Goal: Transaction & Acquisition: Obtain resource

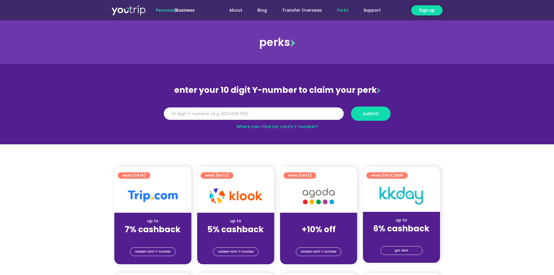
drag, startPoint x: 0, startPoint y: 0, endPoint x: 259, endPoint y: 116, distance: 283.5
click at [259, 116] on input "Y Number" at bounding box center [254, 113] width 180 height 13
click at [313, 124] on link "Where can I find my card’s Y-number?" at bounding box center [277, 127] width 81 height 6
click at [227, 108] on input "Y Number" at bounding box center [254, 113] width 180 height 13
drag, startPoint x: 175, startPoint y: 113, endPoint x: 196, endPoint y: 113, distance: 21.0
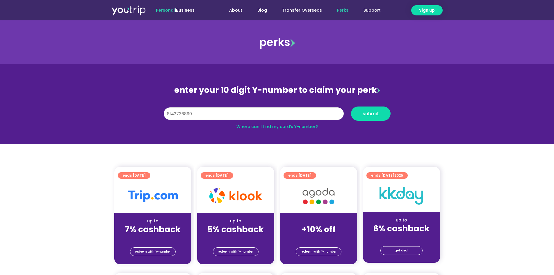
click at [196, 113] on input "8142736890" at bounding box center [254, 113] width 180 height 13
type input "8142736890"
click at [367, 112] on span "submit" at bounding box center [371, 113] width 16 height 4
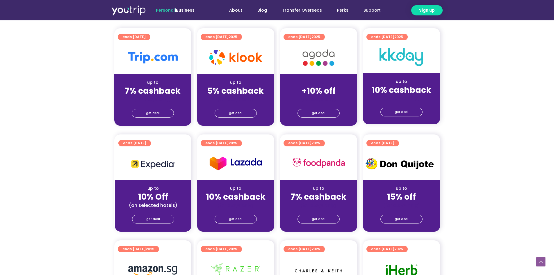
scroll to position [116, 0]
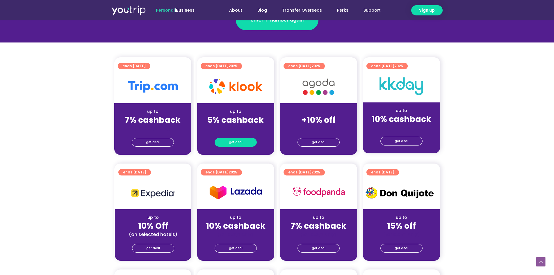
click at [236, 139] on span "get deal" at bounding box center [236, 142] width 14 height 8
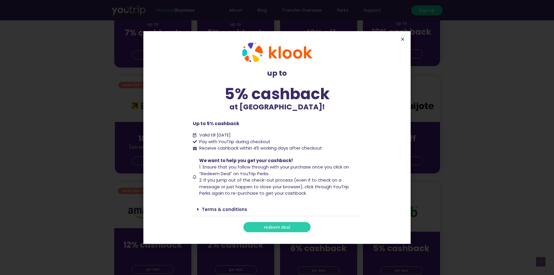
click at [254, 151] on span "Receive cashback within 45 working days after checkout" at bounding box center [260, 148] width 124 height 7
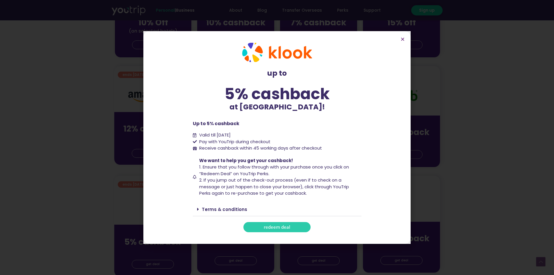
scroll to position [320, 0]
click at [222, 210] on link "Terms & conditions" at bounding box center [224, 209] width 45 height 6
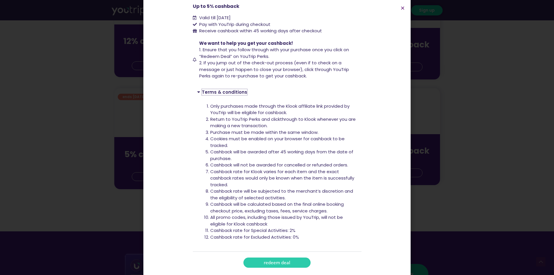
scroll to position [91, 0]
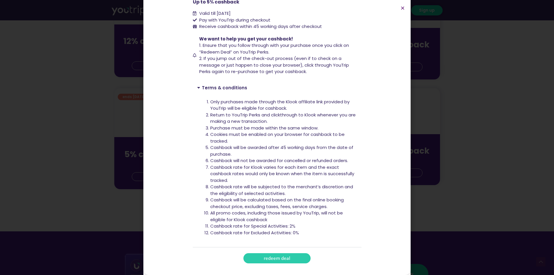
click at [271, 263] on link "redeem deal" at bounding box center [277, 258] width 67 height 10
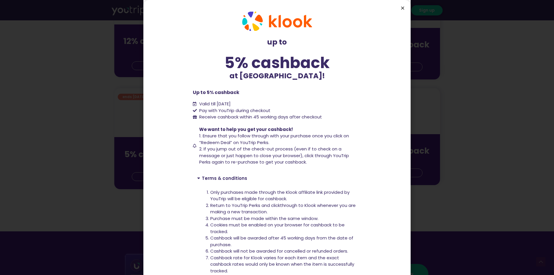
click at [401, 9] on icon "Close" at bounding box center [403, 8] width 4 height 4
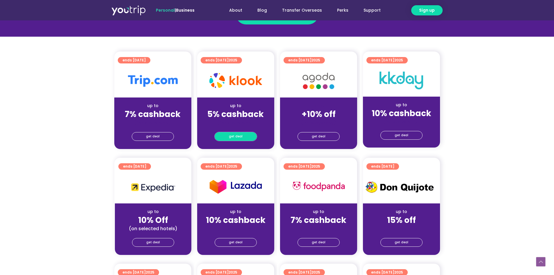
scroll to position [121, 0]
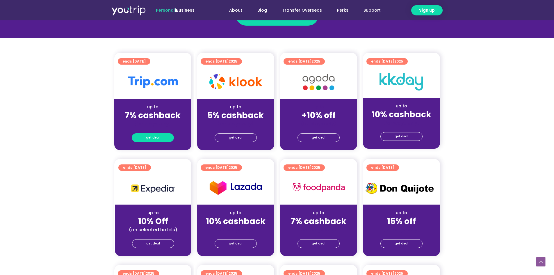
click at [161, 139] on link "get deal" at bounding box center [153, 137] width 42 height 9
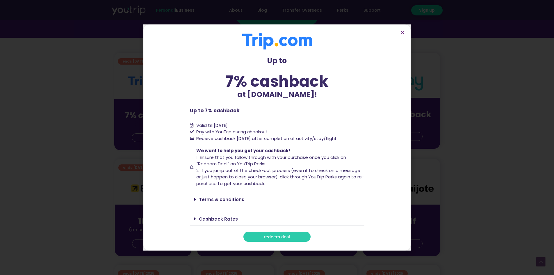
click at [273, 239] on span "redeem deal" at bounding box center [277, 237] width 26 height 4
click at [230, 206] on div "Terms & conditions" at bounding box center [277, 200] width 175 height 14
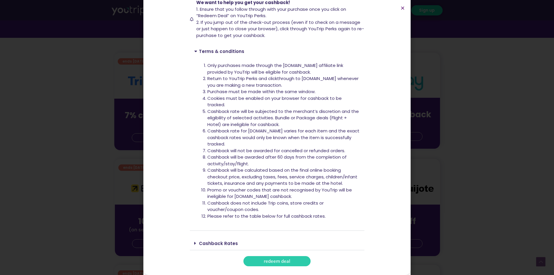
click at [227, 246] on link "Cashback Rates" at bounding box center [218, 243] width 39 height 6
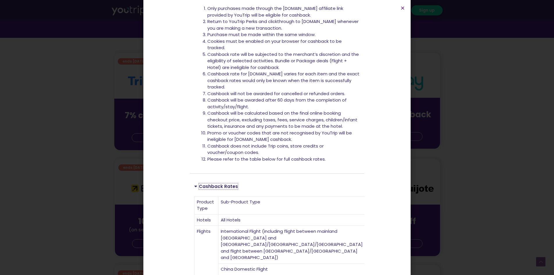
scroll to position [308, 0]
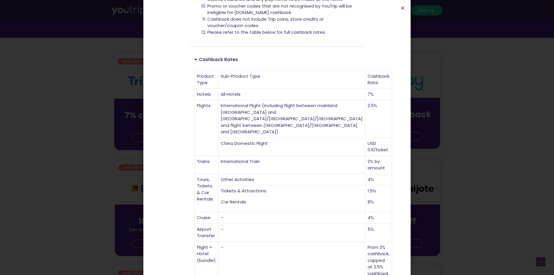
click at [403, 12] on section "Up to 7% cashback at [DOMAIN_NAME]! Up to 7% cashback at [DOMAIN_NAME]! Up to 7…" at bounding box center [276, 3] width 267 height 623
click at [402, 9] on icon "Close" at bounding box center [403, 8] width 4 height 4
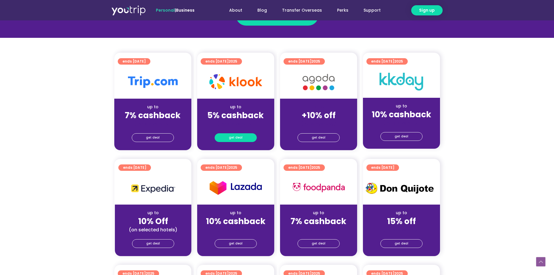
click at [239, 139] on span "get deal" at bounding box center [236, 138] width 14 height 8
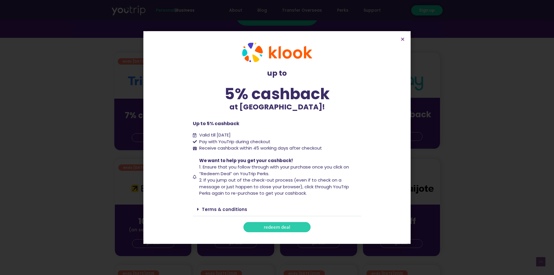
click at [263, 227] on link "redeem deal" at bounding box center [277, 227] width 67 height 10
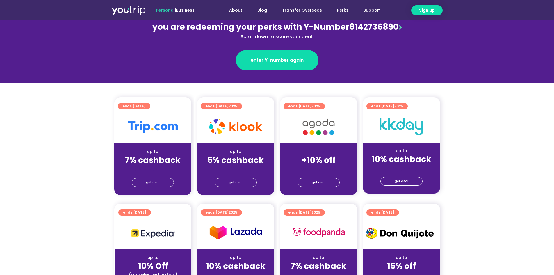
scroll to position [87, 0]
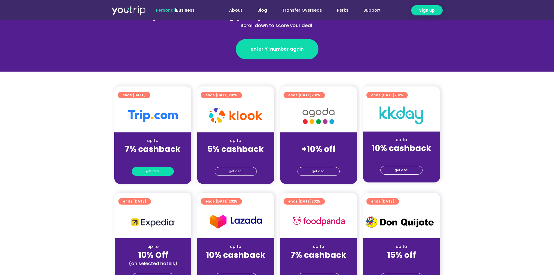
click at [156, 171] on span "get deal" at bounding box center [153, 171] width 14 height 8
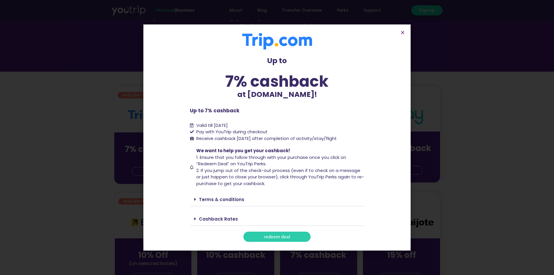
click at [237, 219] on div "Cashback Rates" at bounding box center [277, 219] width 175 height 14
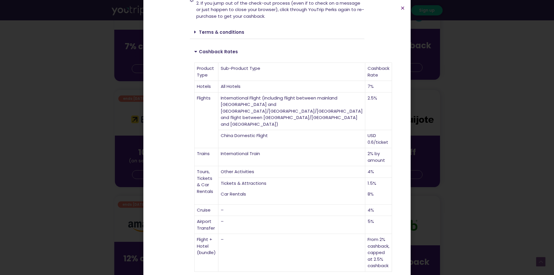
scroll to position [233, 0]
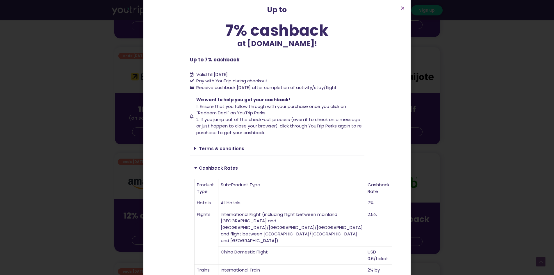
click at [205, 152] on div "Terms & conditions" at bounding box center [277, 149] width 175 height 14
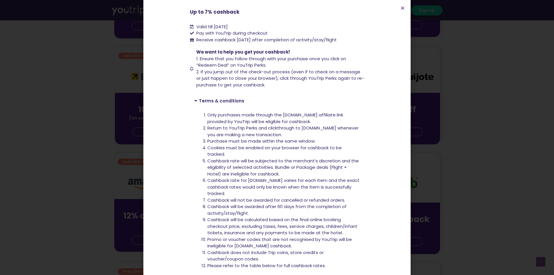
scroll to position [85, 0]
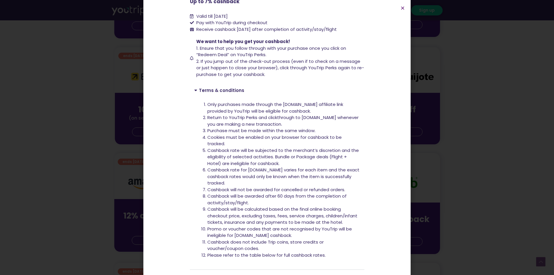
click at [250, 110] on li "Only purchases made through the [DOMAIN_NAME] affiliate link provided by YouTri…" at bounding box center [284, 107] width 153 height 13
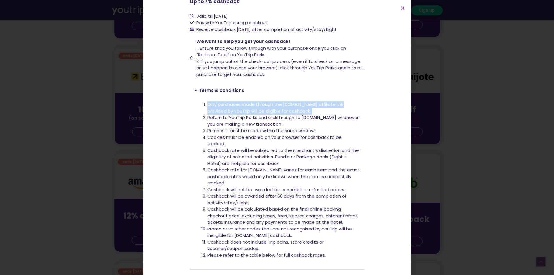
click at [250, 110] on li "Only purchases made through the [DOMAIN_NAME] affiliate link provided by YouTri…" at bounding box center [284, 107] width 153 height 13
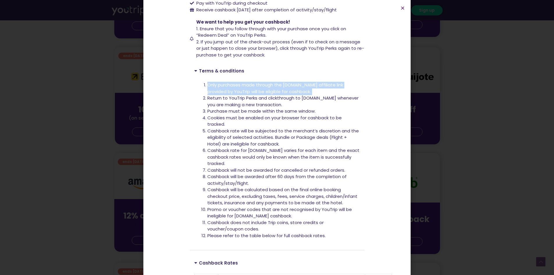
scroll to position [114, 0]
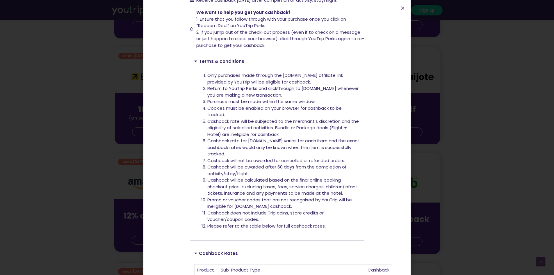
click at [223, 207] on li "Promo or voucher codes that are not recognised by YouTrip will be ineligible fo…" at bounding box center [284, 203] width 153 height 13
click at [247, 220] on li "Cashback does not include Trip coins, store credits or voucher/coupon codes." at bounding box center [284, 216] width 153 height 13
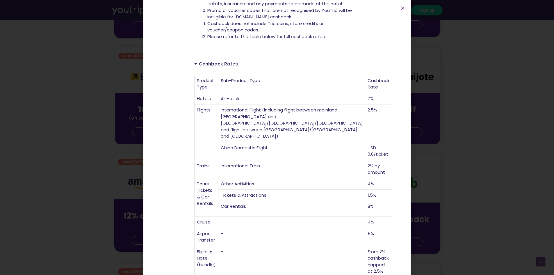
scroll to position [315, 0]
